Goal: Ask a question

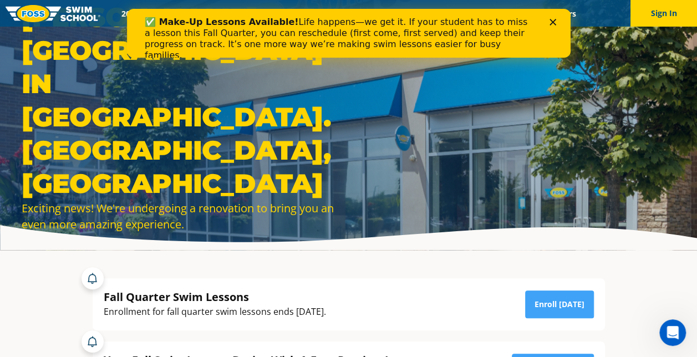
click at [551, 22] on polygon "Close" at bounding box center [552, 22] width 7 height 7
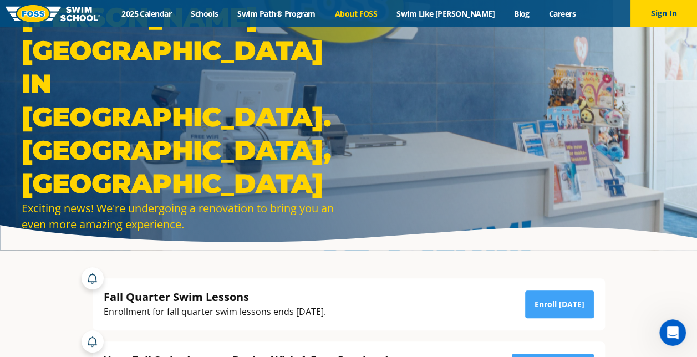
click at [387, 11] on link "About FOSS" at bounding box center [356, 13] width 62 height 11
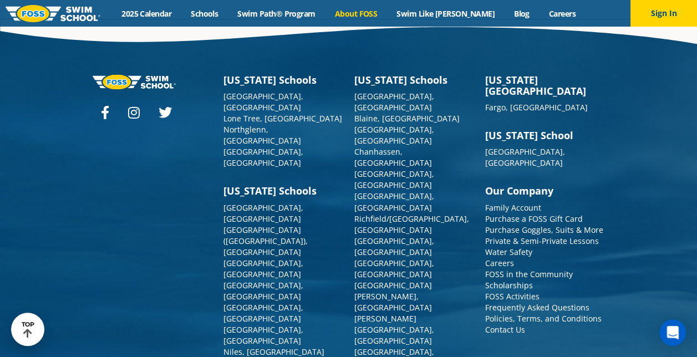
scroll to position [2903, 0]
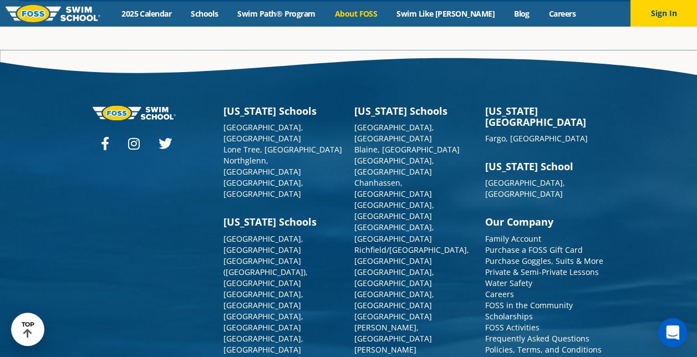
click at [667, 333] on icon "Open Intercom Messenger" at bounding box center [673, 333] width 14 height 14
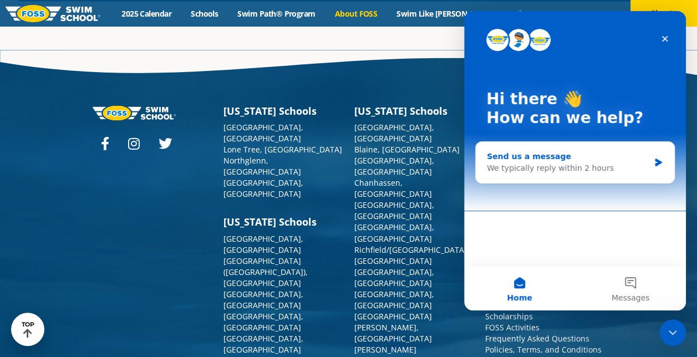
scroll to position [2918, 0]
click at [592, 174] on div "We typically reply within 2 hours" at bounding box center [568, 169] width 163 height 12
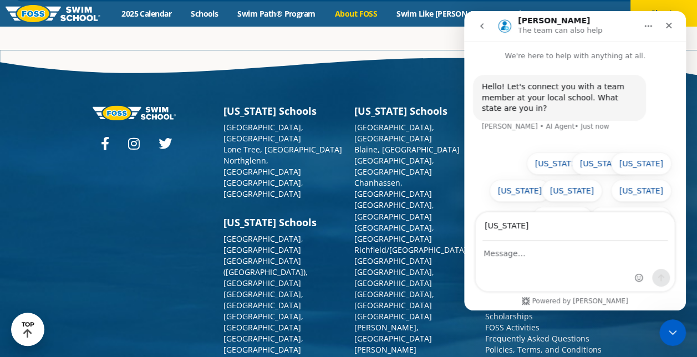
type input "Minnesota"
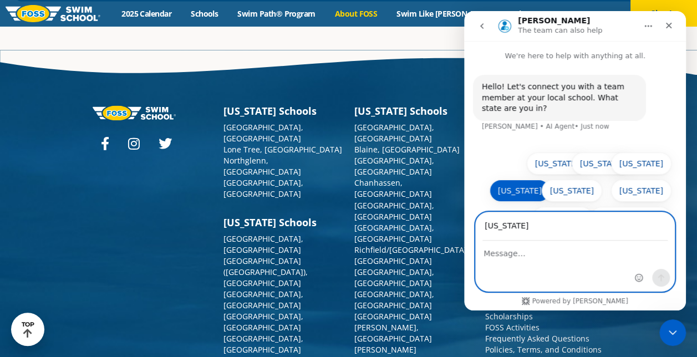
click at [520, 181] on button "Minnesota" at bounding box center [520, 191] width 60 height 22
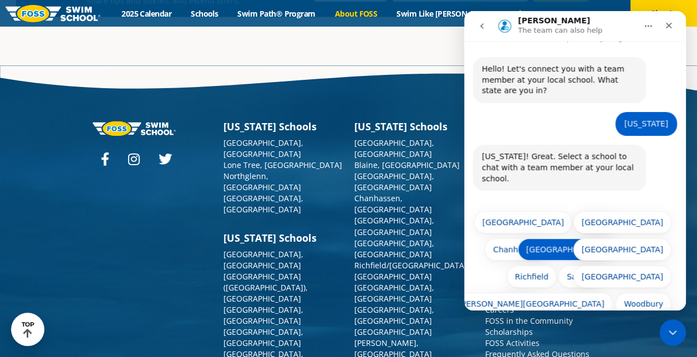
scroll to position [2918, 0]
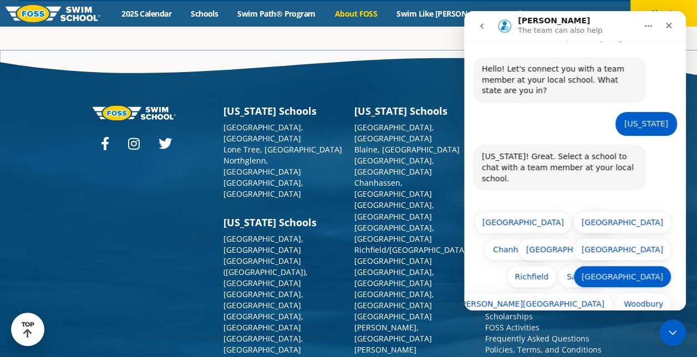
click at [630, 266] on button "St. Louis Park" at bounding box center [622, 277] width 98 height 22
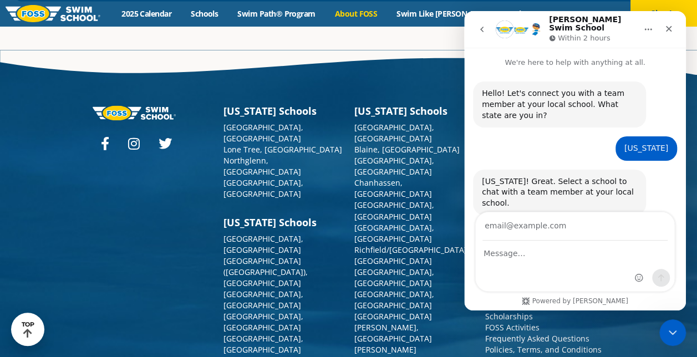
scroll to position [74, 0]
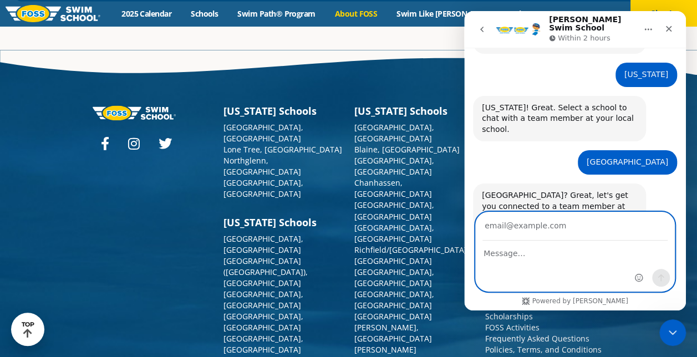
click at [506, 251] on textarea "Message…" at bounding box center [575, 250] width 199 height 19
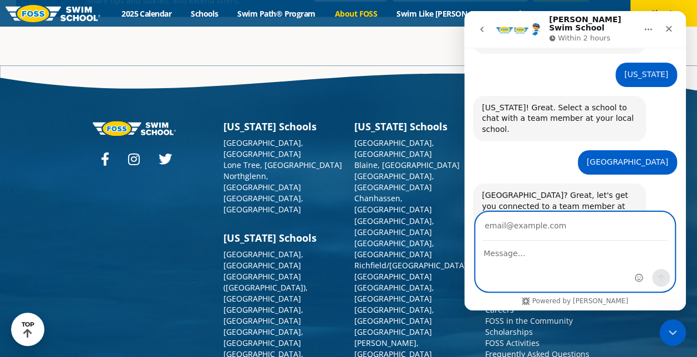
scroll to position [2934, 0]
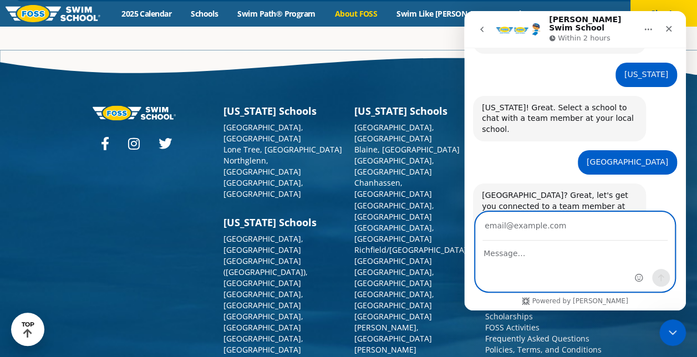
click at [514, 226] on input "Your email" at bounding box center [575, 226] width 185 height 28
type input "grace.mrozinski@ivyrehab.com"
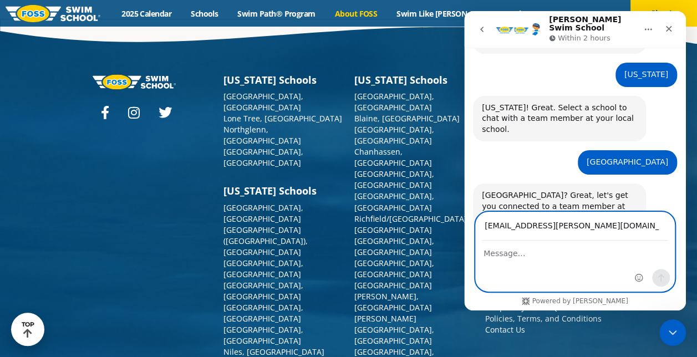
scroll to position [2903, 0]
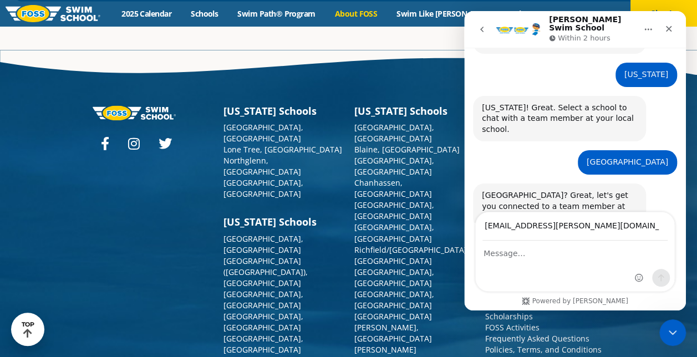
click at [515, 262] on div "Intercom messenger" at bounding box center [575, 266] width 199 height 50
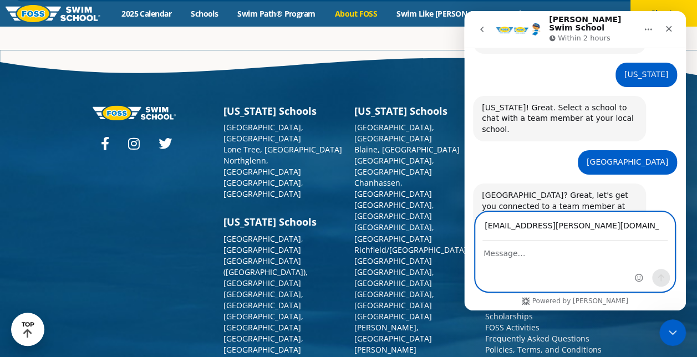
click at [507, 256] on textarea "Message…" at bounding box center [575, 250] width 199 height 19
paste textarea "Hello, My name is Grace Mrozinski and I was curious if you offered swimming les…"
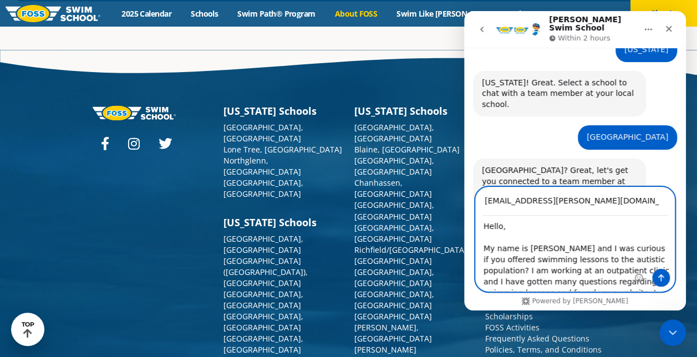
scroll to position [65, 0]
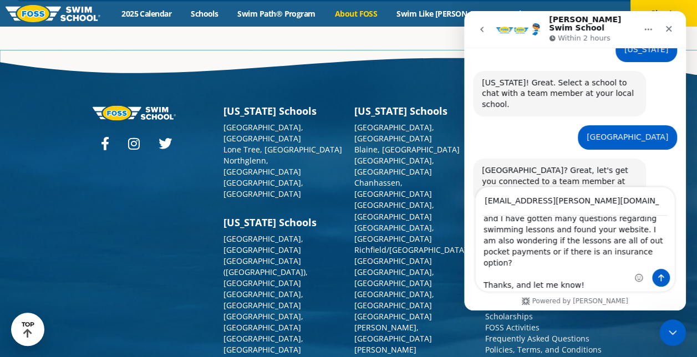
click at [636, 252] on div "Intercom messenger" at bounding box center [653, 239] width 44 height 104
click at [632, 251] on div "Intercom messenger" at bounding box center [653, 239] width 44 height 104
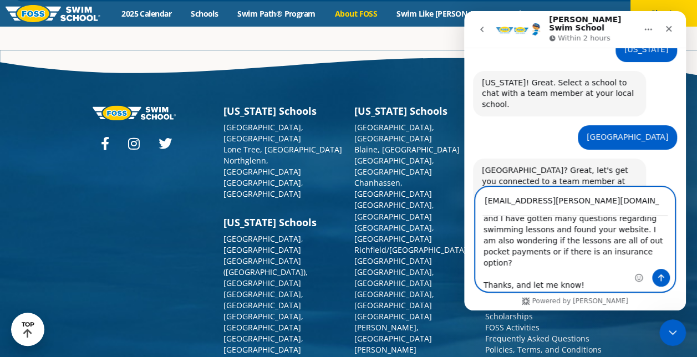
click at [620, 253] on textarea "Hello, My name is Grace Mrozinski and I was curious if you offered swimming les…" at bounding box center [575, 253] width 199 height 75
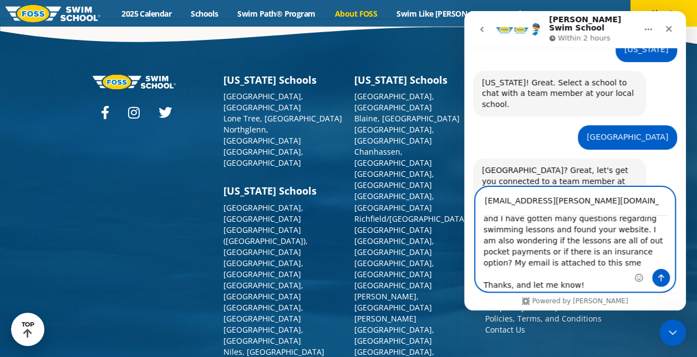
scroll to position [2903, 0]
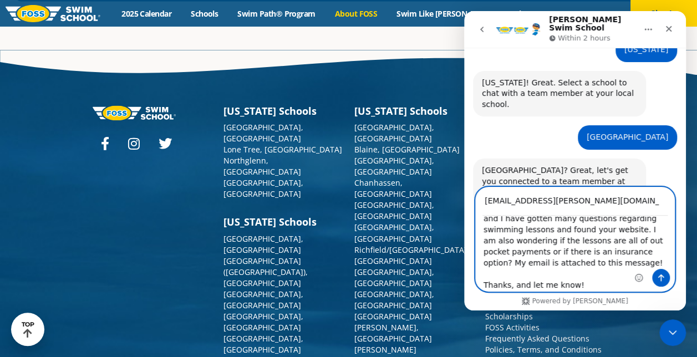
type textarea "Hello, My name is Grace Mrozinski and I was curious if you offered swimming les…"
click at [660, 276] on icon "Send a message…" at bounding box center [661, 278] width 6 height 7
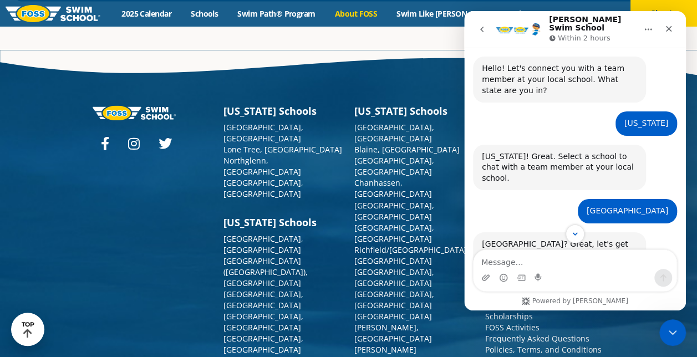
scroll to position [200, 0]
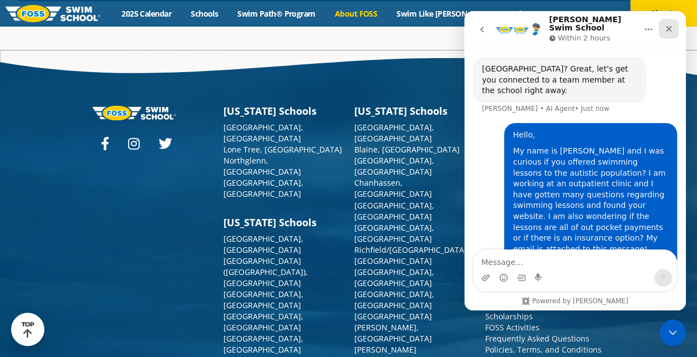
click at [673, 21] on div "Close" at bounding box center [669, 29] width 20 height 20
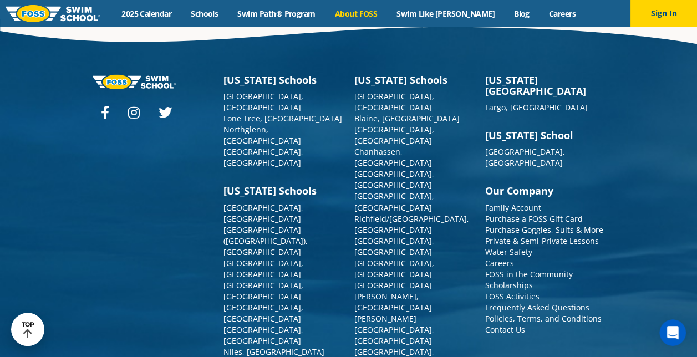
scroll to position [2903, 0]
